Goal: Transaction & Acquisition: Purchase product/service

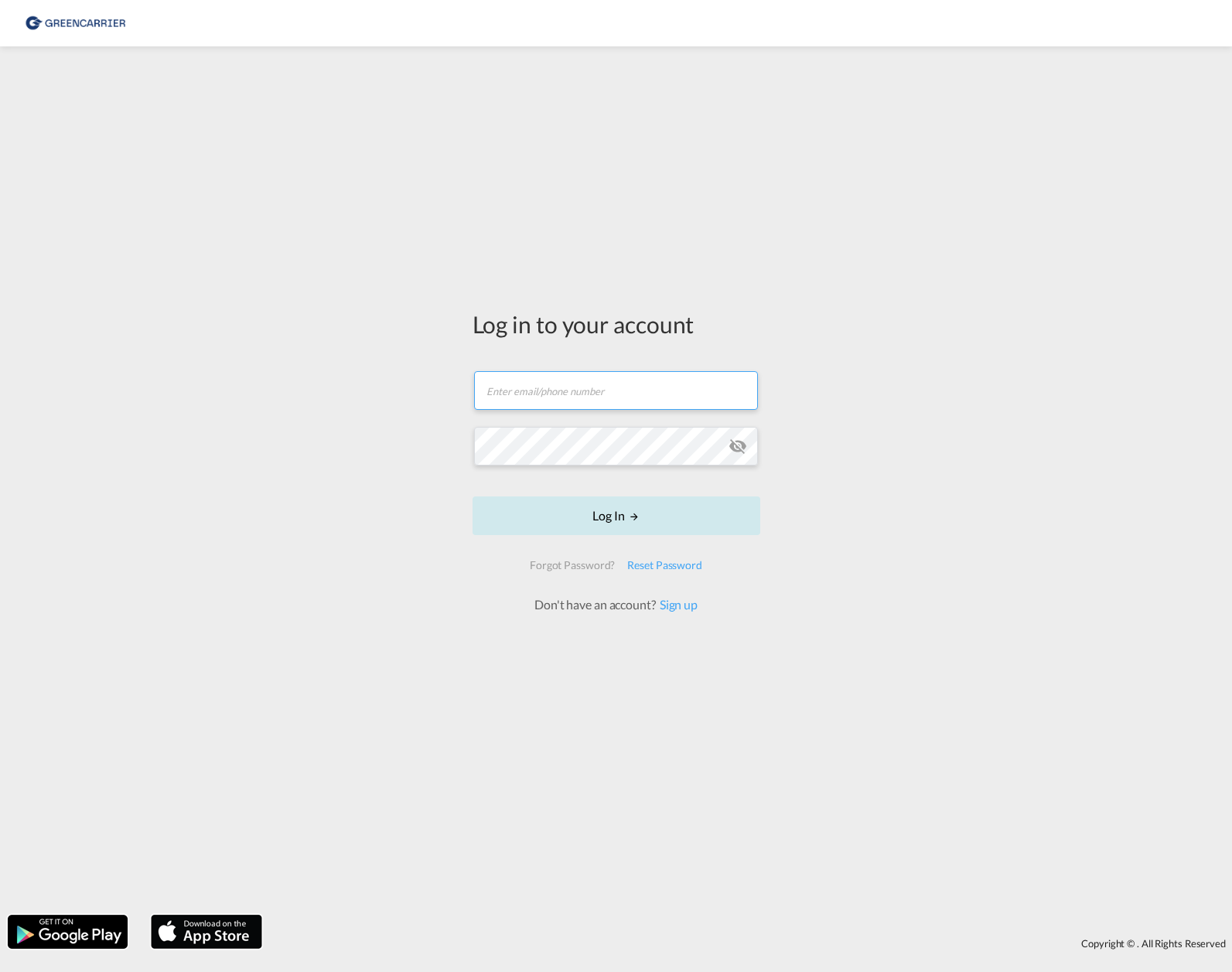
type input "[PERSON_NAME][EMAIL_ADDRESS][DOMAIN_NAME]"
click at [607, 519] on button "Log In" at bounding box center [616, 516] width 288 height 38
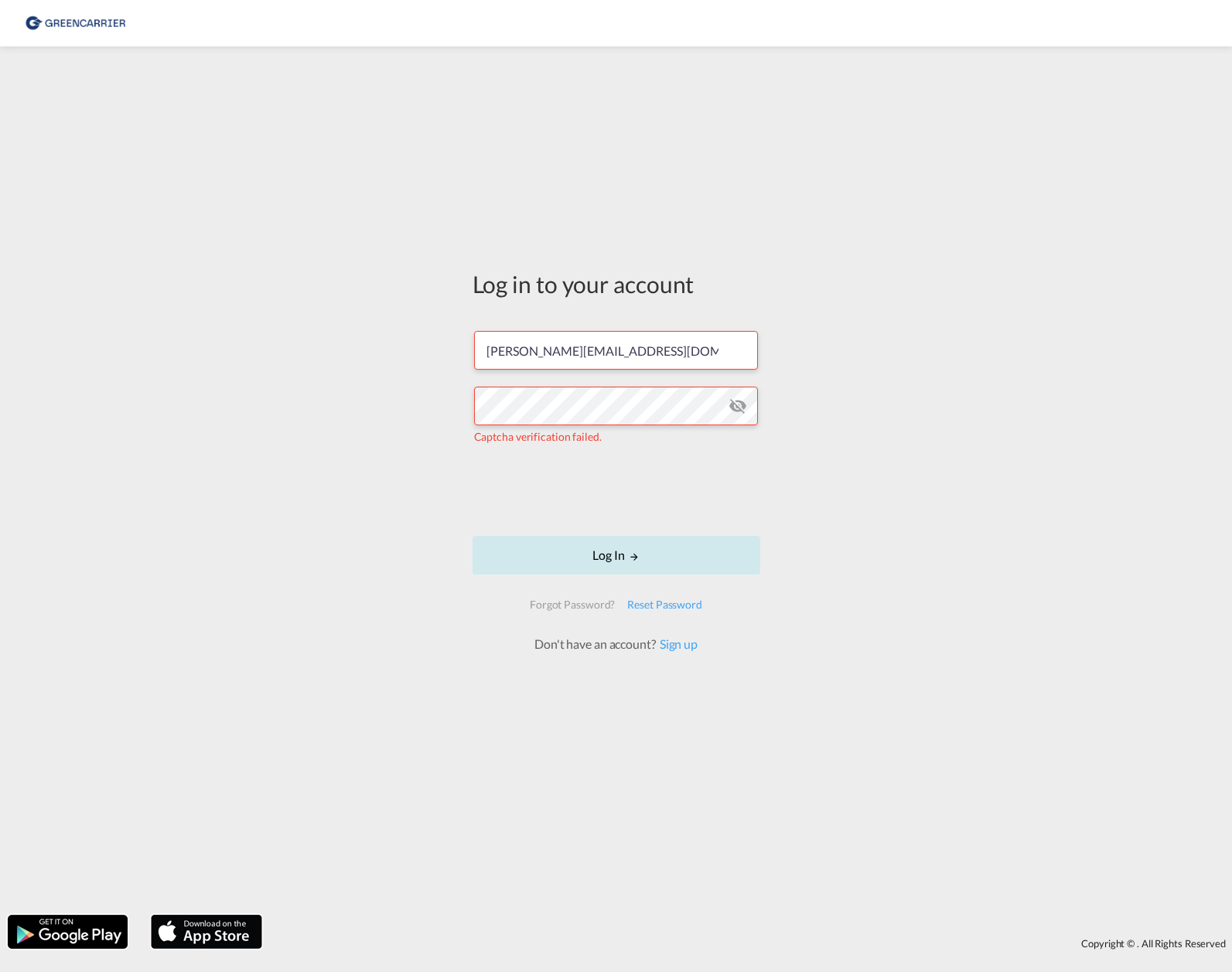
click at [640, 559] on button "Log In" at bounding box center [616, 555] width 288 height 38
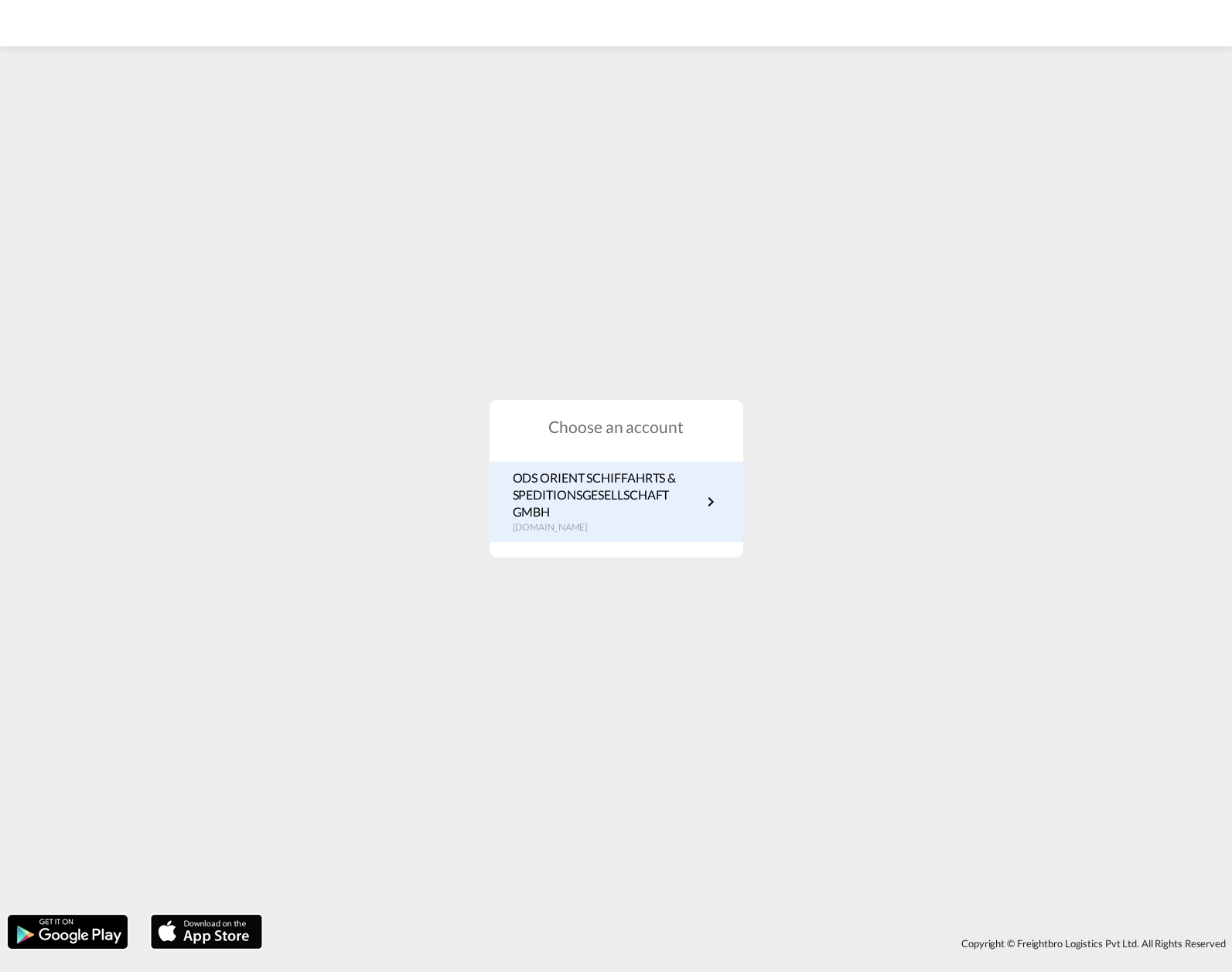
click at [729, 506] on div "ODS ORIENT SCHIFFAHRTS & SPEDITIONSGESELLSCHAFT GMBH de.portal.greencarrier.com" at bounding box center [616, 502] width 253 height 80
click at [716, 502] on md-icon "icon-chevron-right" at bounding box center [710, 501] width 18 height 18
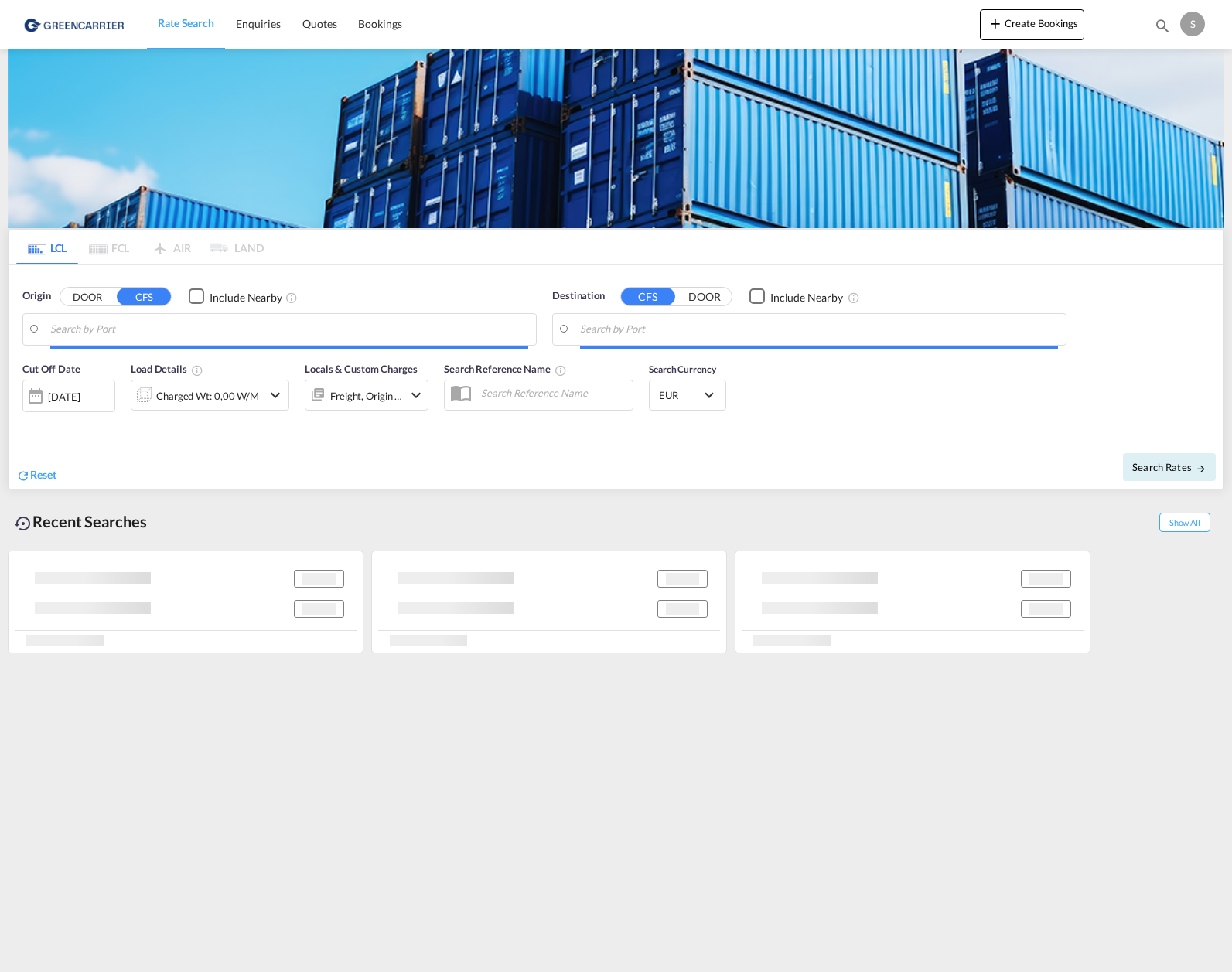
type input "DE-48703, [GEOGRAPHIC_DATA], [GEOGRAPHIC_DATA]"
type input "MX-27110, [GEOGRAPHIC_DATA], [GEOGRAPHIC_DATA][PERSON_NAME]"
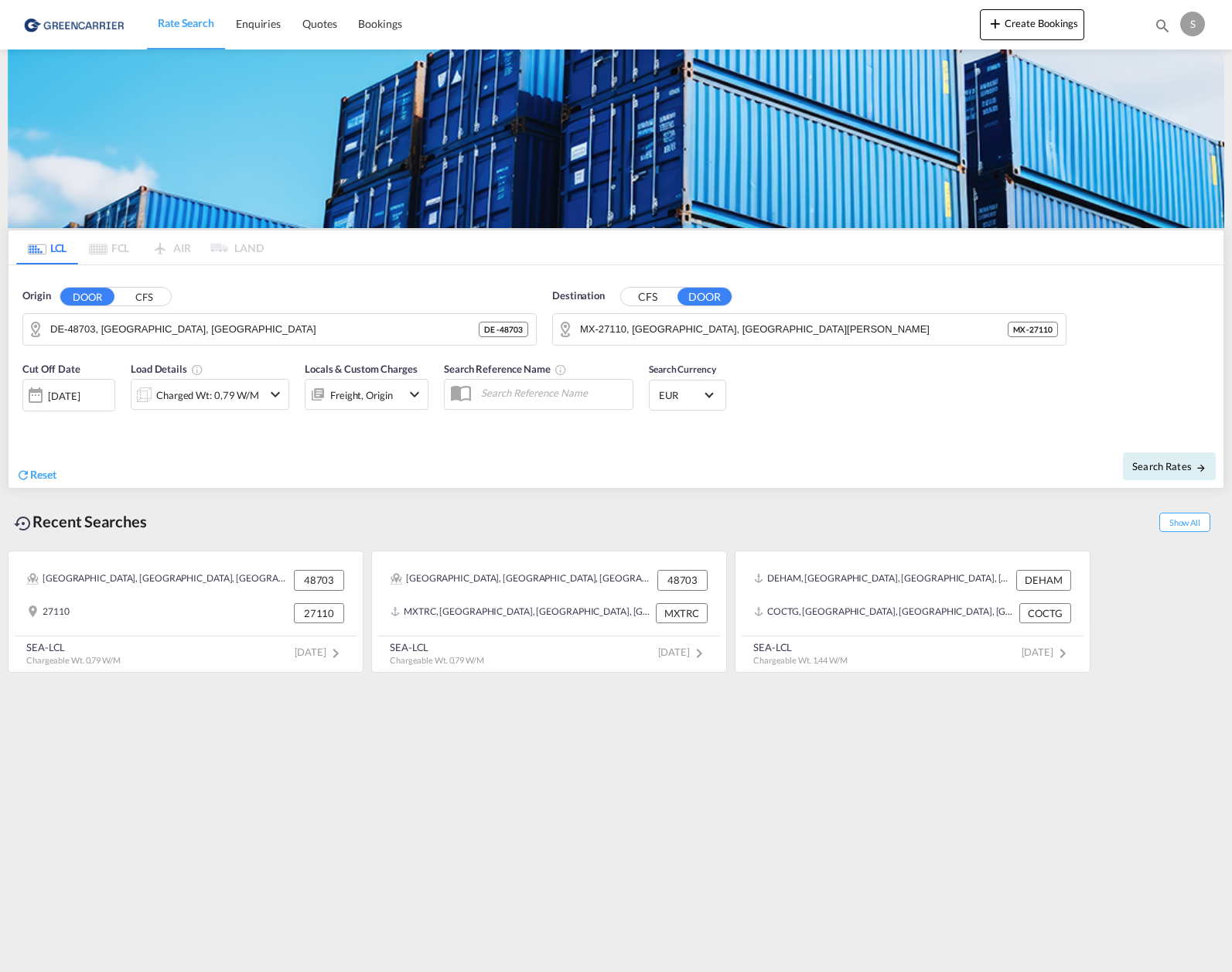
click at [154, 293] on button "CFS" at bounding box center [143, 297] width 55 height 18
click at [95, 293] on button "DOOR" at bounding box center [87, 297] width 55 height 18
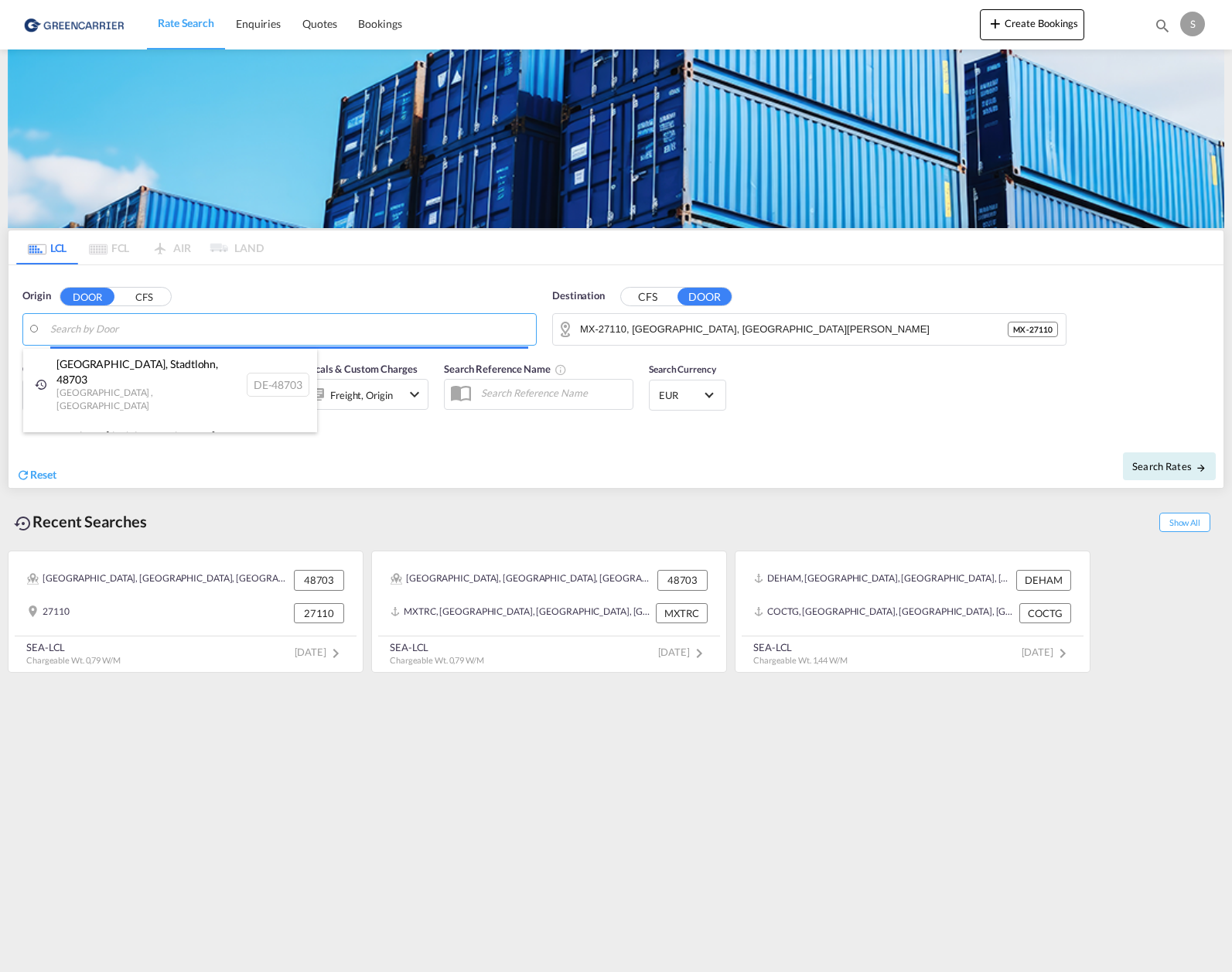
click at [99, 325] on body "Rate Search Enquiries Quotes Bookings Rate Search Enquiries" at bounding box center [616, 486] width 1232 height 972
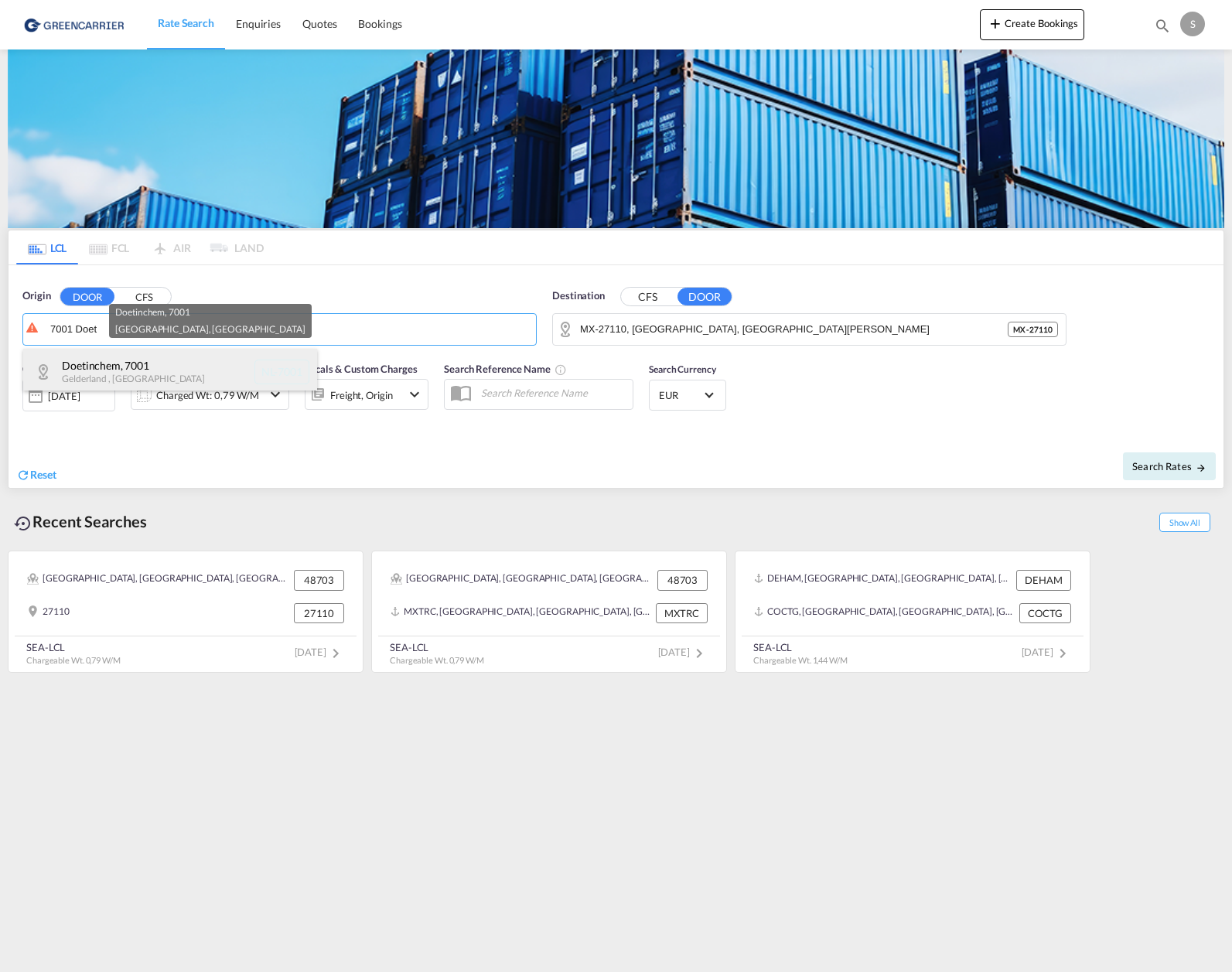
click at [110, 357] on div "Doetinchem , 7001 [GEOGRAPHIC_DATA] , [GEOGRAPHIC_DATA] [GEOGRAPHIC_DATA]-7001" at bounding box center [169, 372] width 294 height 47
type input "NL-7001, [GEOGRAPHIC_DATA], [GEOGRAPHIC_DATA]"
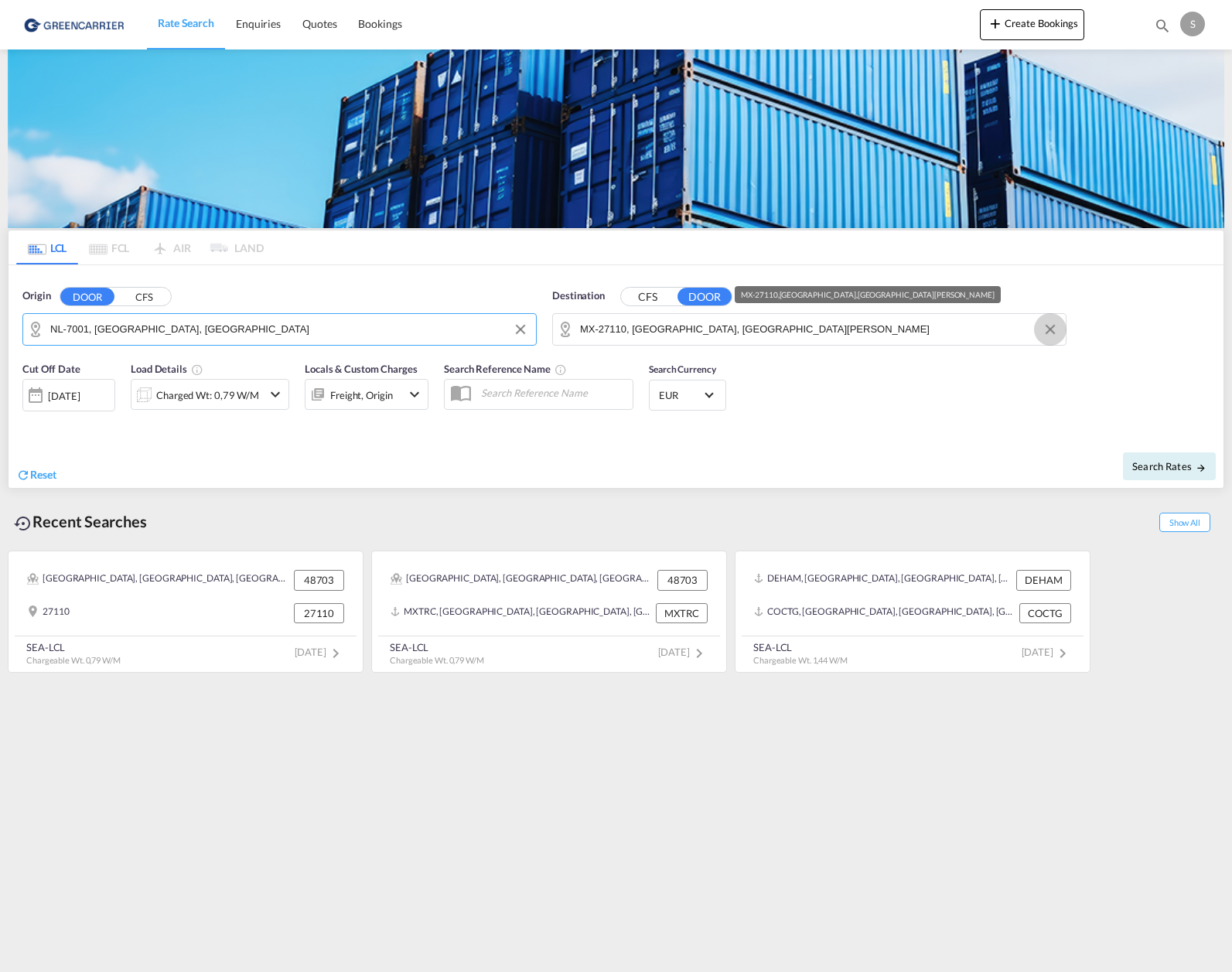
click at [1054, 331] on button "Clear Input" at bounding box center [1050, 329] width 23 height 23
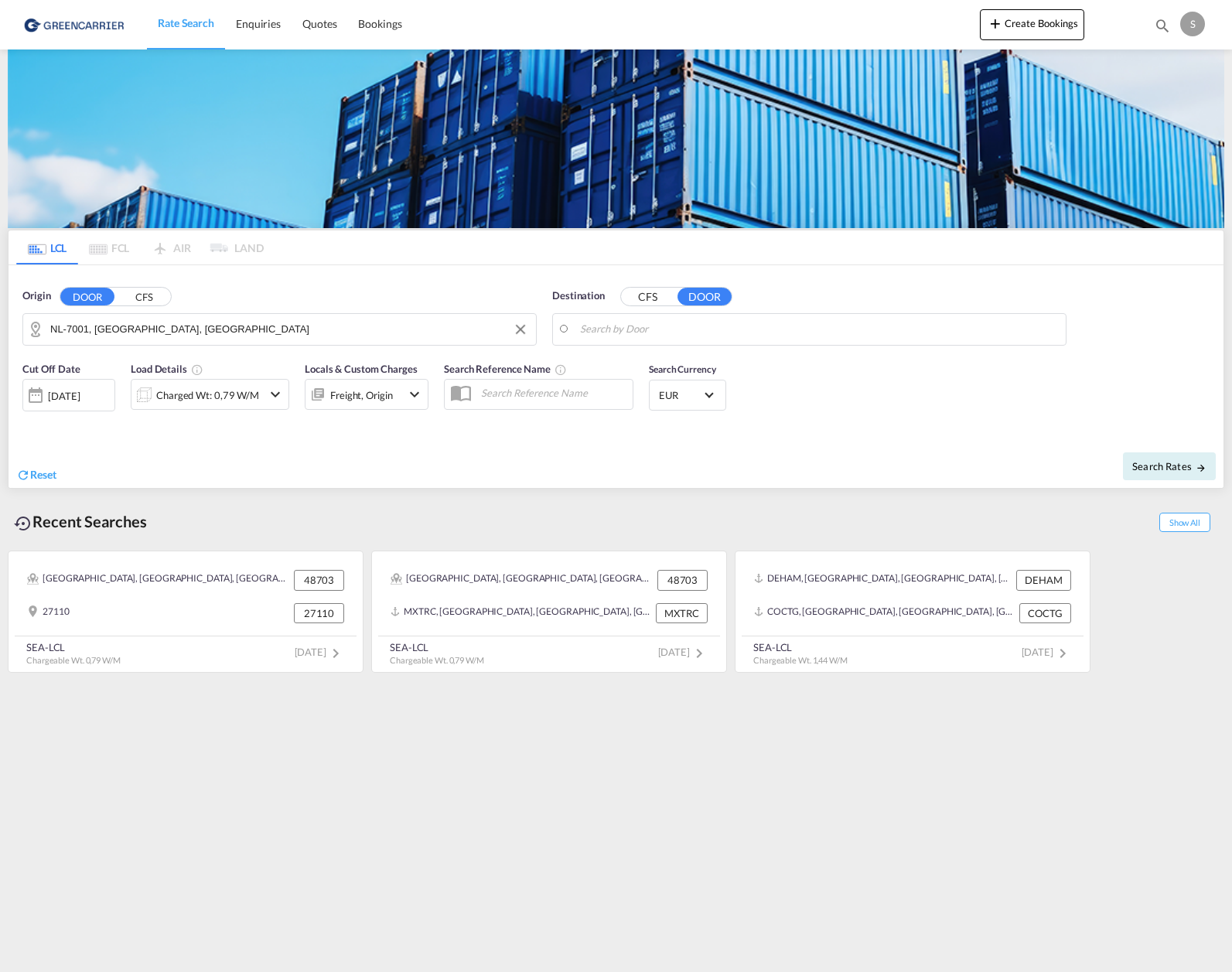
click at [646, 293] on button "CFS" at bounding box center [648, 297] width 55 height 18
click at [626, 332] on body "Rate Search Enquiries Quotes Bookings Rate Search Enquiries" at bounding box center [616, 486] width 1232 height 972
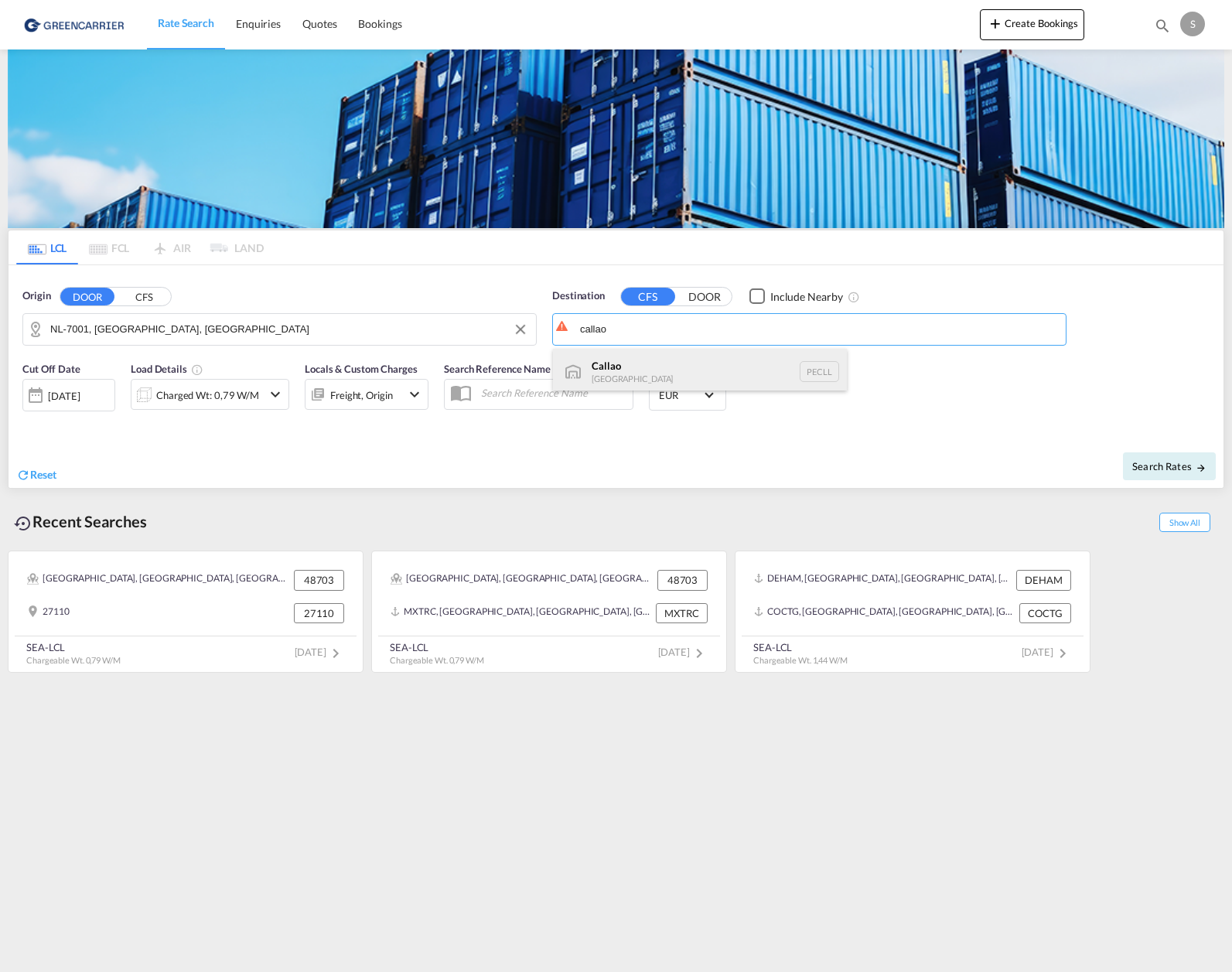
click at [636, 378] on div "Callao [GEOGRAPHIC_DATA] PECLL" at bounding box center [699, 372] width 294 height 47
type input "Callao, PECLL"
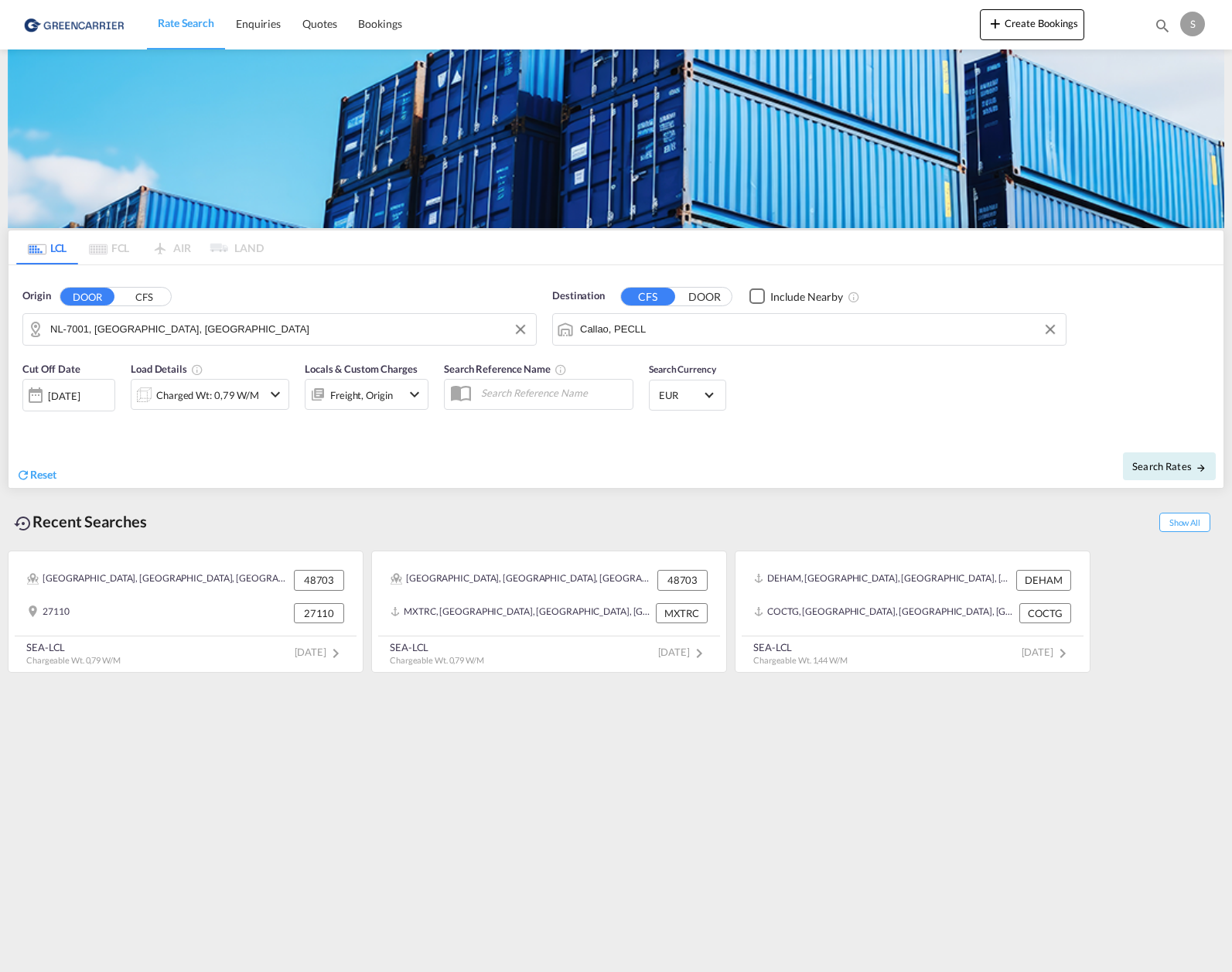
click at [276, 394] on md-icon "icon-chevron-down" at bounding box center [275, 394] width 18 height 18
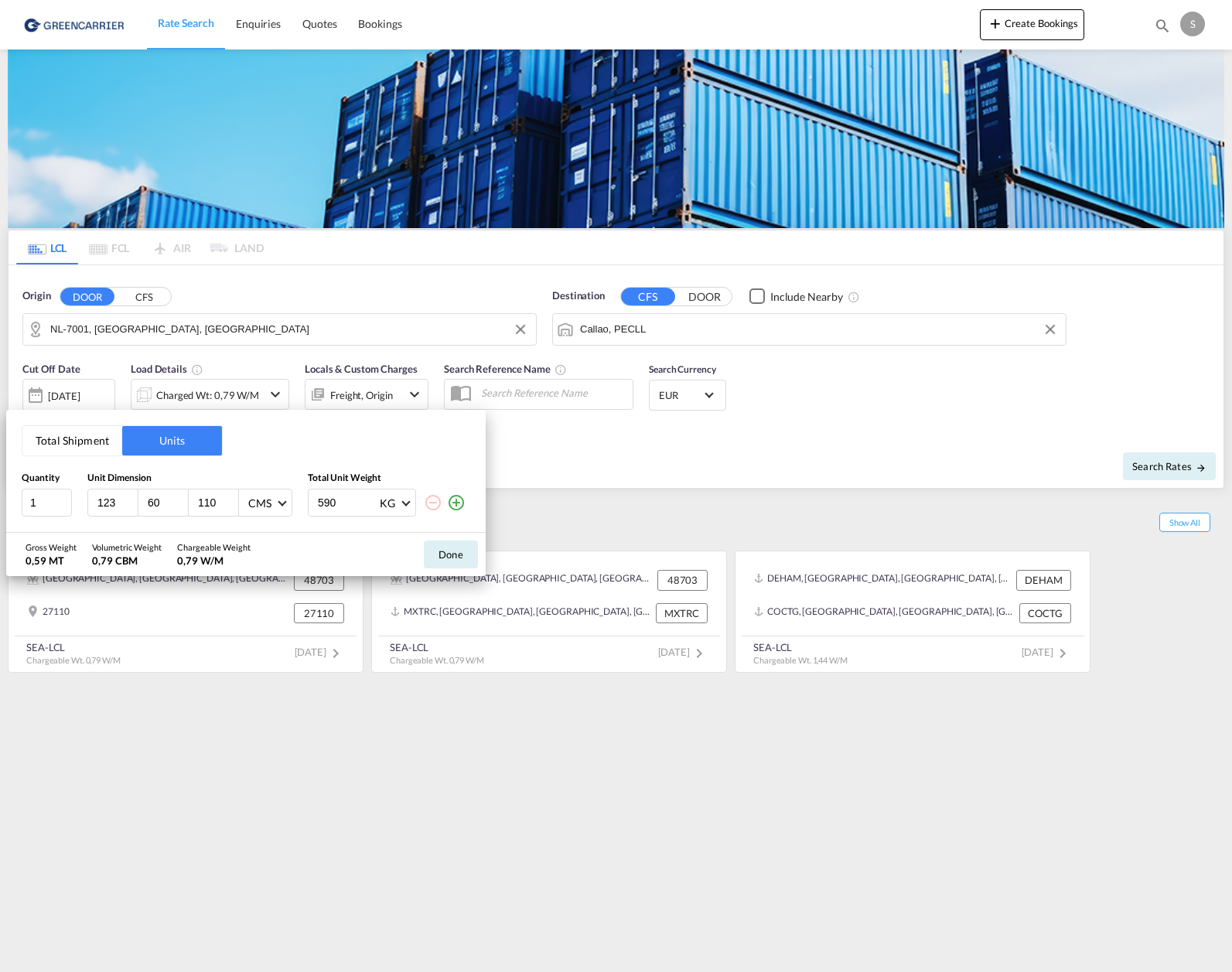
drag, startPoint x: 127, startPoint y: 502, endPoint x: 80, endPoint y: 496, distance: 47.4
click at [96, 496] on input "123" at bounding box center [117, 502] width 42 height 14
drag, startPoint x: 118, startPoint y: 502, endPoint x: 51, endPoint y: 509, distance: 67.4
click at [51, 509] on div "1 123 60 110 CMS CMS Inches 590 KG KG LB" at bounding box center [246, 502] width 449 height 28
type input "176"
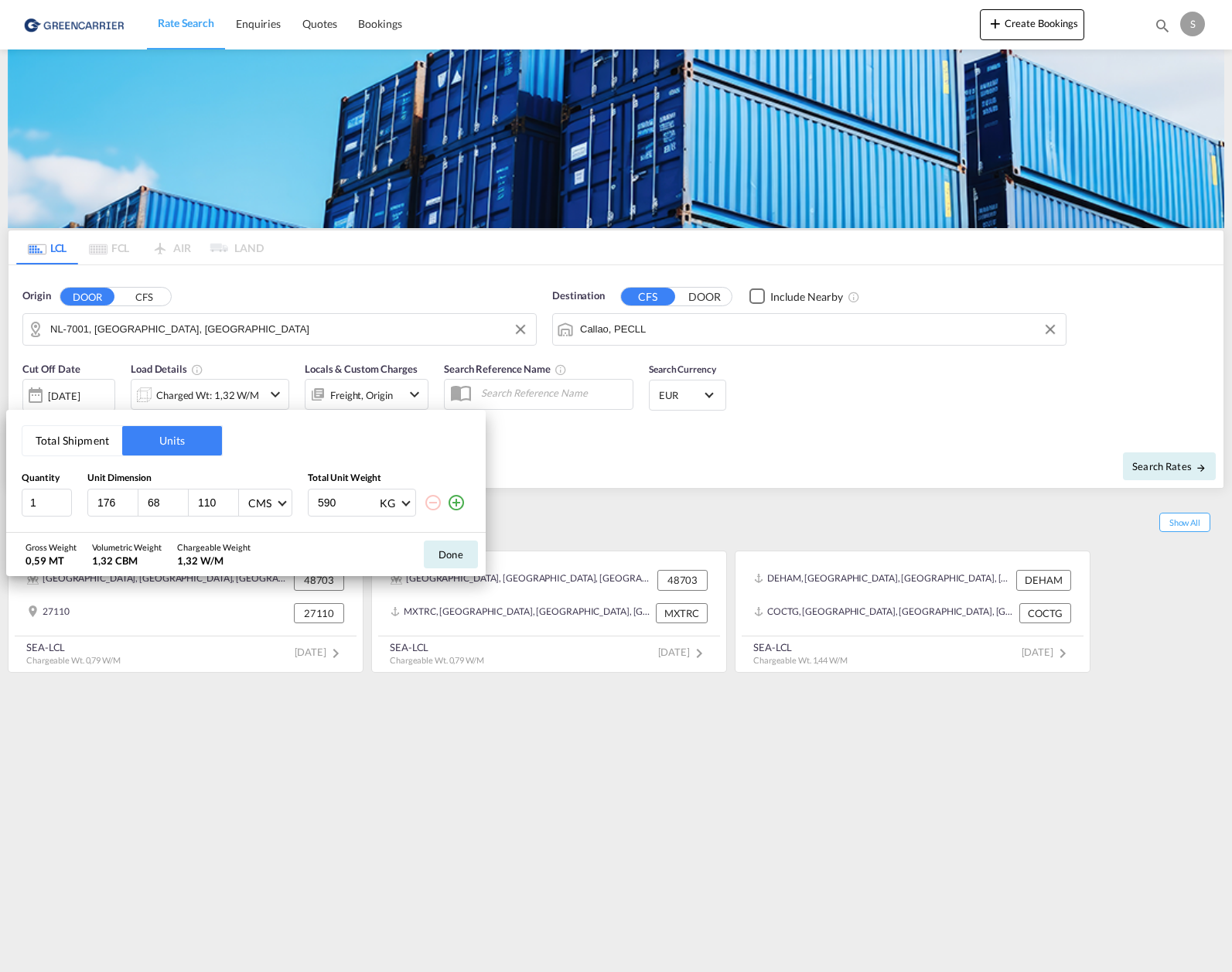
type input "68"
type input "77"
drag, startPoint x: 361, startPoint y: 502, endPoint x: 284, endPoint y: 499, distance: 77.1
click at [284, 499] on div "1 176 68 77 CMS CMS Inches 590 KG KG LB" at bounding box center [246, 502] width 449 height 28
type input "1850"
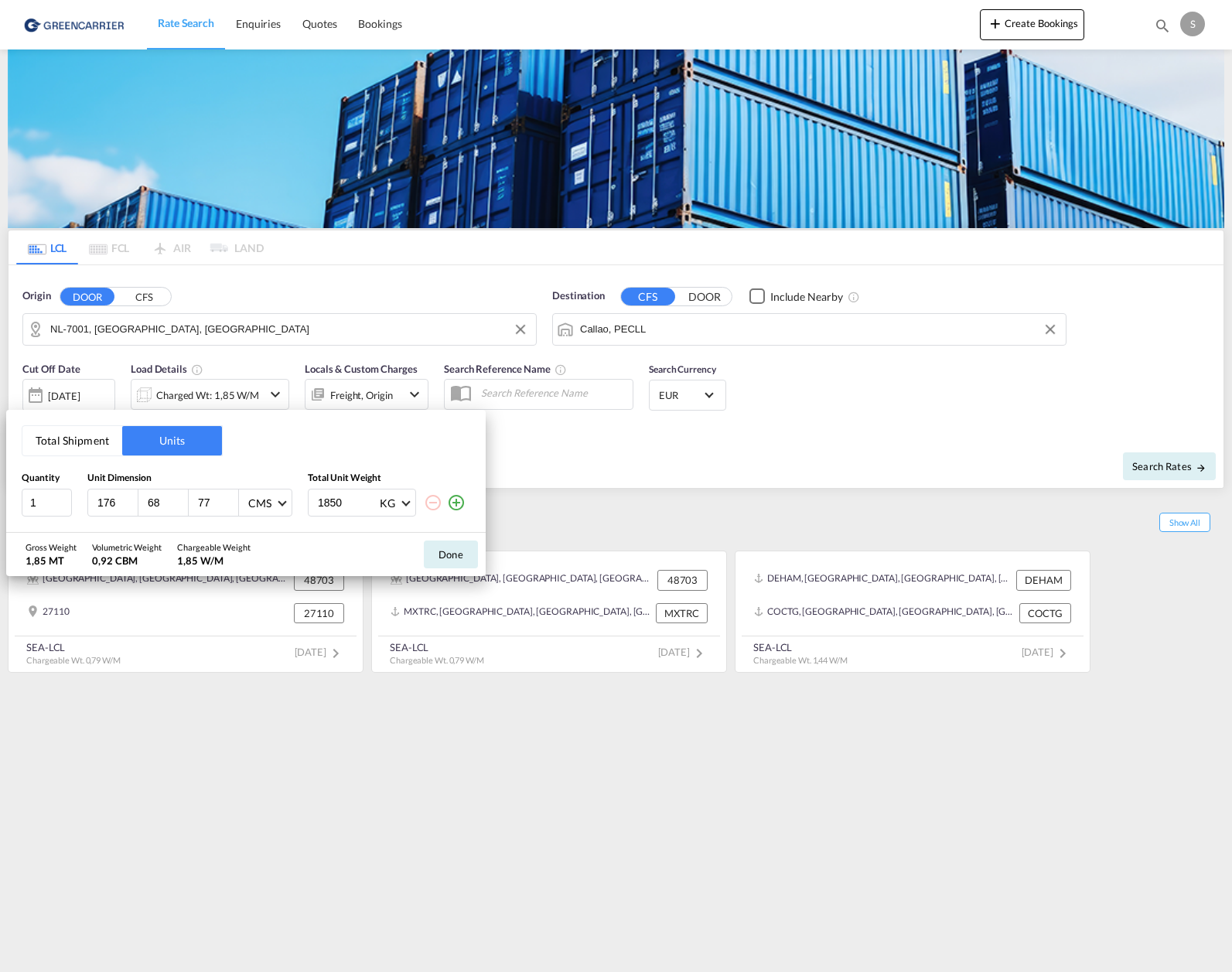
drag, startPoint x: 460, startPoint y: 556, endPoint x: 452, endPoint y: 549, distance: 10.6
click at [460, 556] on button "Done" at bounding box center [451, 554] width 55 height 28
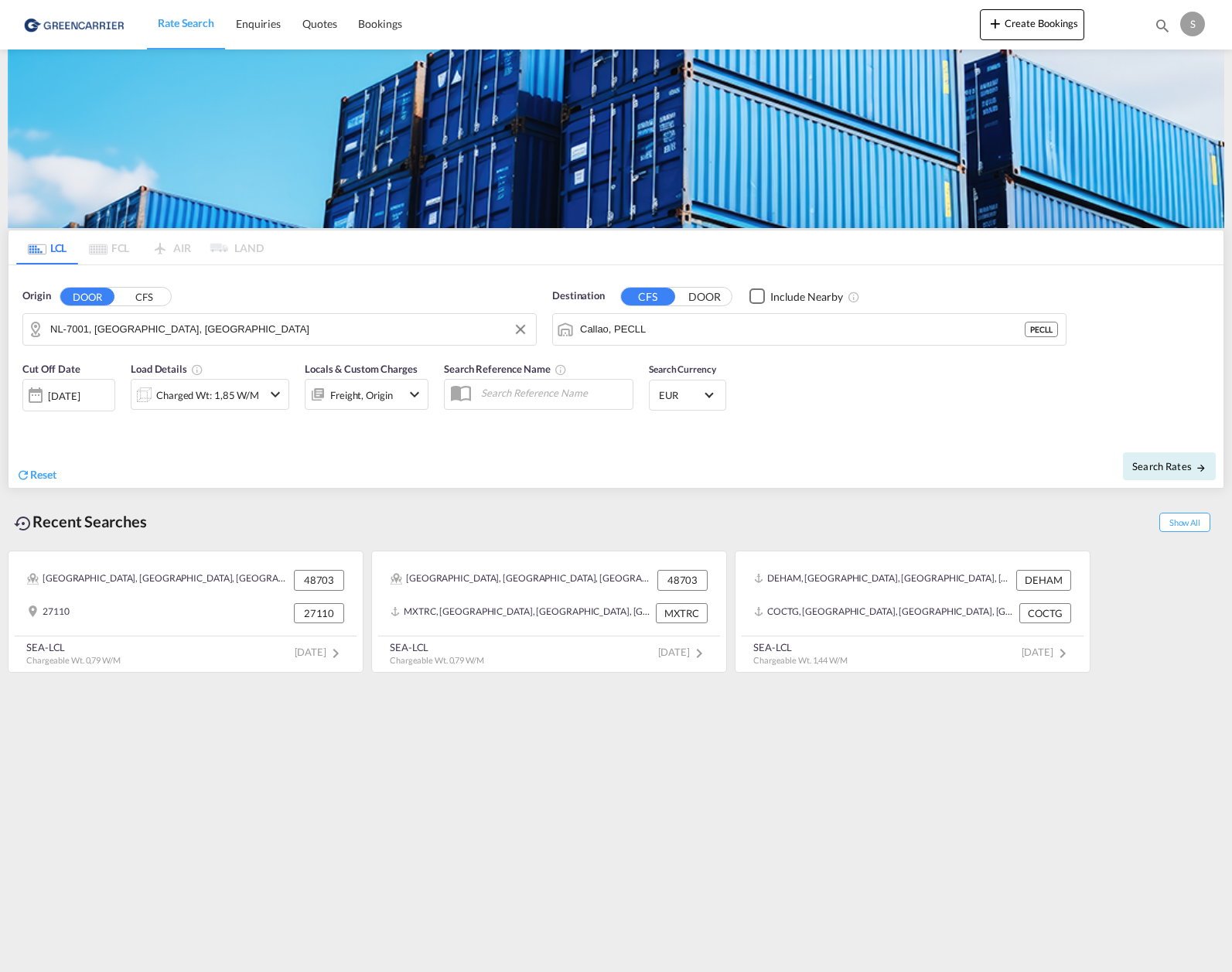
click at [409, 397] on md-icon "icon-chevron-down" at bounding box center [414, 394] width 18 height 18
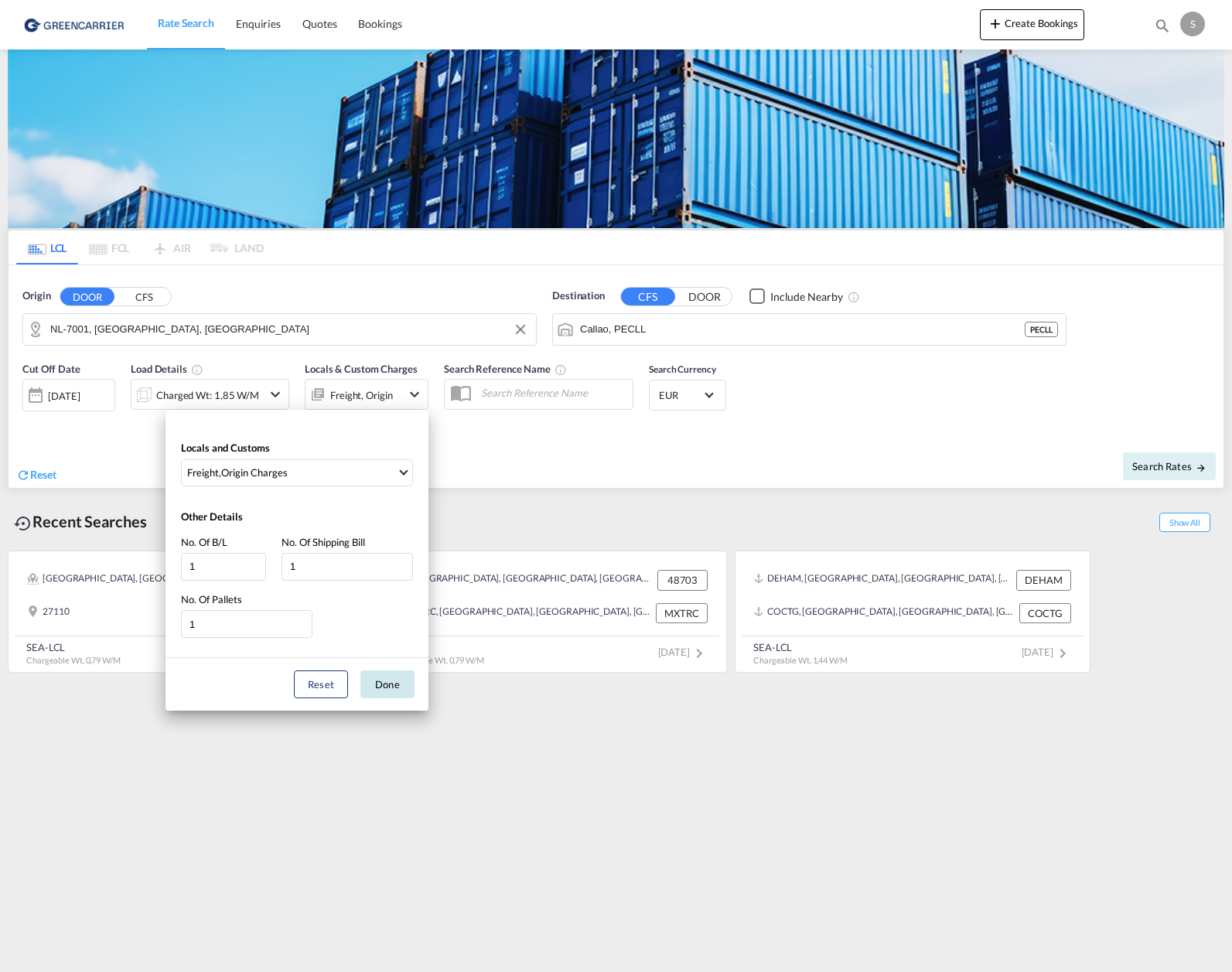
click at [402, 672] on button "Done" at bounding box center [387, 684] width 55 height 28
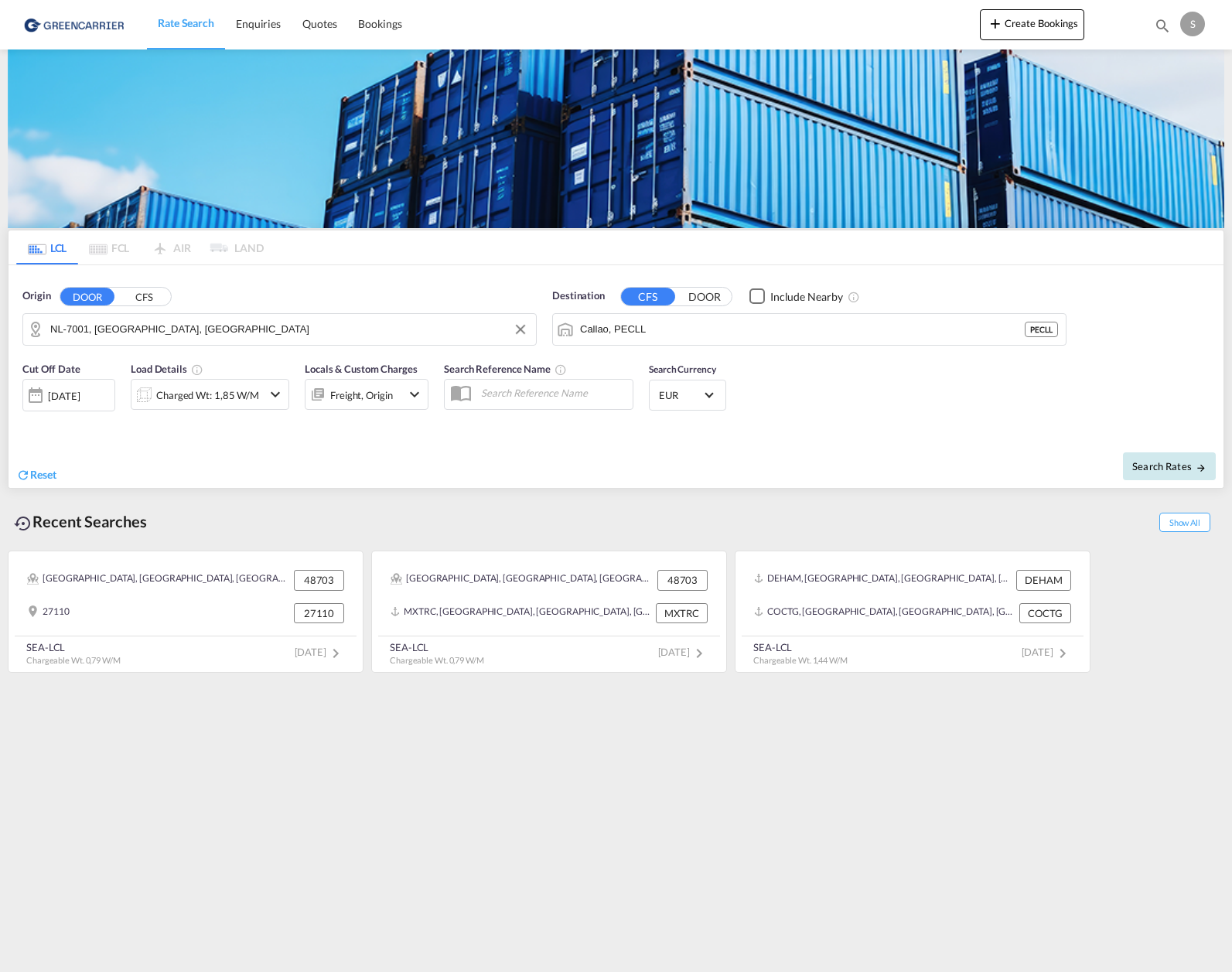
click at [1165, 471] on span "Search Rates" at bounding box center [1170, 466] width 75 height 12
type input "7001 to PECLL / [DATE]"
